Goal: Task Accomplishment & Management: Manage account settings

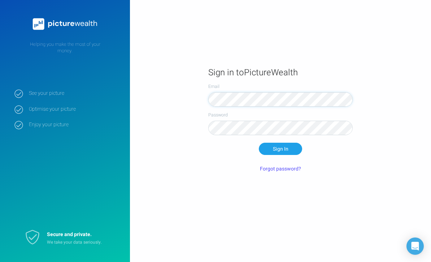
click at [281, 155] on button "Sign In" at bounding box center [280, 149] width 43 height 12
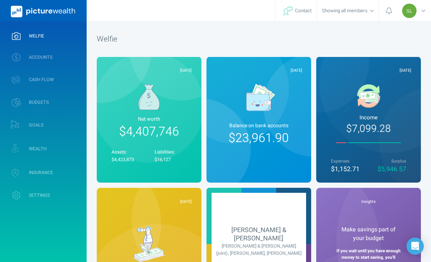
click at [64, 57] on link "ACCOUNTS" at bounding box center [43, 57] width 87 height 19
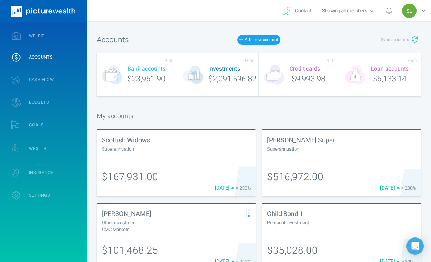
click at [405, 39] on span "Sync accounts" at bounding box center [395, 40] width 28 height 6
click at [61, 40] on link "WELFIE" at bounding box center [43, 36] width 87 height 19
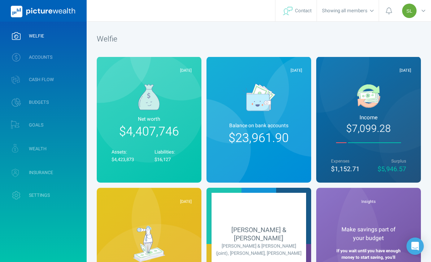
click at [65, 152] on link "WEALTH" at bounding box center [43, 148] width 87 height 21
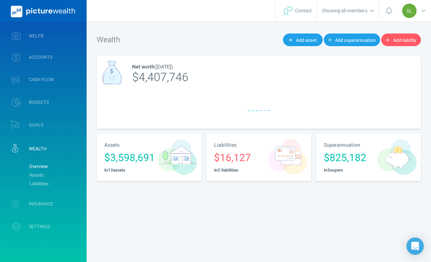
click at [73, 174] on link "Assets" at bounding box center [55, 175] width 58 height 9
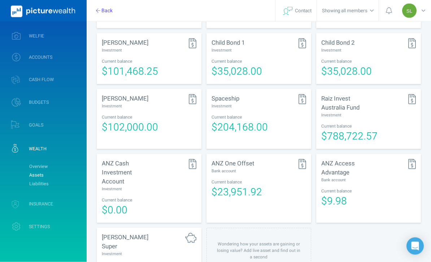
scroll to position [280, 0]
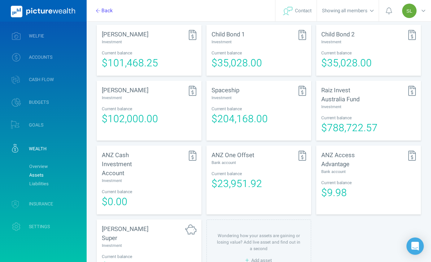
click at [264, 106] on div "Current balance" at bounding box center [259, 109] width 95 height 6
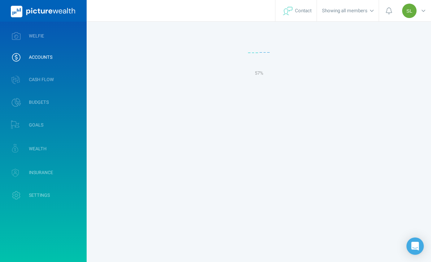
select select "L3M"
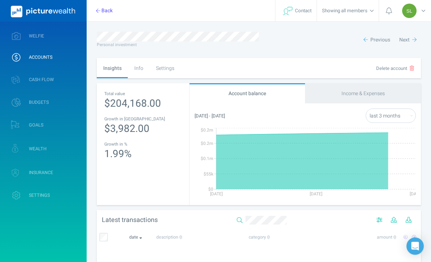
click at [166, 70] on div "Settings" at bounding box center [164, 68] width 31 height 20
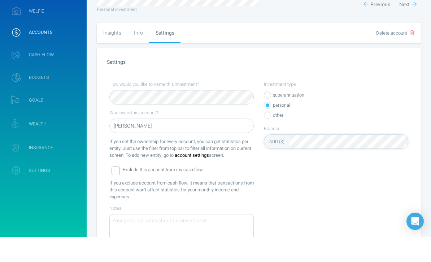
scroll to position [65, 0]
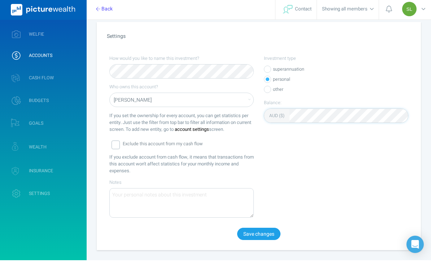
click at [271, 233] on button "Save changes" at bounding box center [258, 236] width 43 height 12
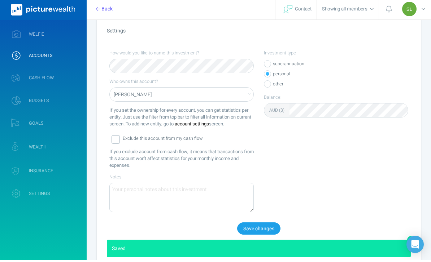
scroll to position [67, 0]
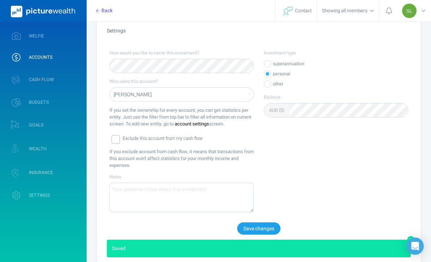
click at [63, 31] on link "WELFIE" at bounding box center [43, 36] width 87 height 19
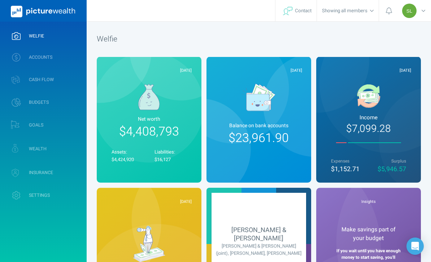
click at [68, 148] on link "WEALTH" at bounding box center [43, 148] width 87 height 21
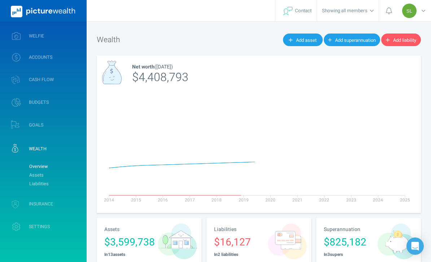
click at [70, 176] on link "Assets" at bounding box center [55, 175] width 58 height 9
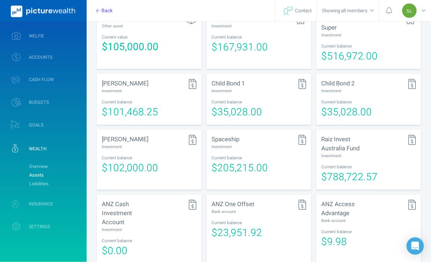
scroll to position [231, 0]
click at [378, 154] on div "Raiz Invest Australia Fund Investment Current balance $788,722.57" at bounding box center [368, 160] width 105 height 60
select select "L3M"
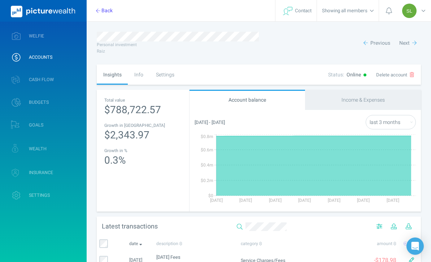
click at [170, 78] on div "Settings" at bounding box center [164, 75] width 31 height 20
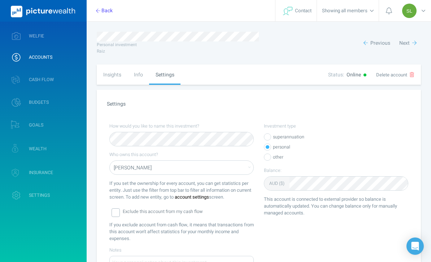
click at [113, 79] on div "Insights" at bounding box center [112, 75] width 31 height 20
select select "L3M"
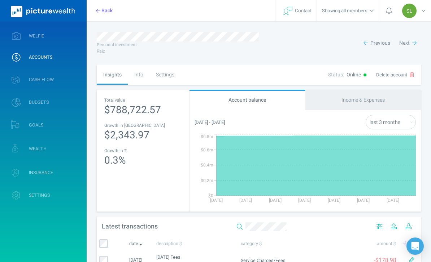
click at [137, 74] on div "Info" at bounding box center [139, 75] width 22 height 20
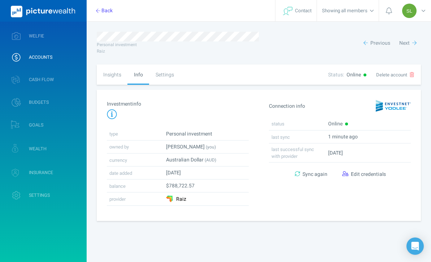
click at [315, 177] on span "Sync again" at bounding box center [315, 175] width 25 height 8
click at [65, 39] on link "WELFIE" at bounding box center [43, 36] width 87 height 19
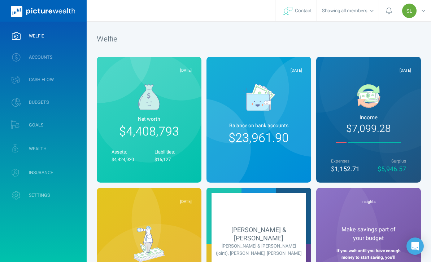
click at [67, 149] on link "WEALTH" at bounding box center [43, 148] width 87 height 21
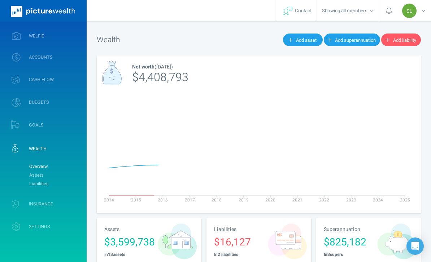
click at [65, 174] on link "Assets" at bounding box center [55, 175] width 58 height 9
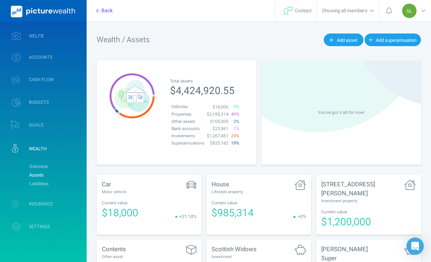
click at [66, 32] on link "WELFIE" at bounding box center [43, 36] width 87 height 19
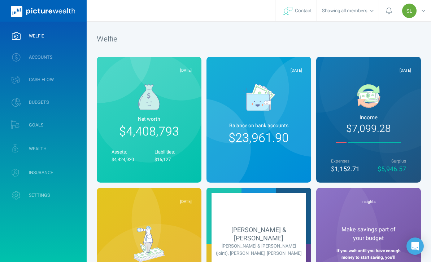
click at [423, 11] on icon at bounding box center [424, 11] width 4 height 2
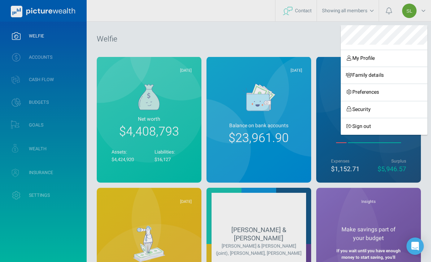
click at [371, 127] on link "Sign out" at bounding box center [384, 126] width 87 height 17
